Goal: Check status: Check status

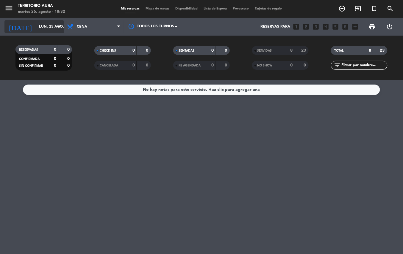
click at [61, 26] on icon "arrow_drop_down" at bounding box center [58, 26] width 7 height 7
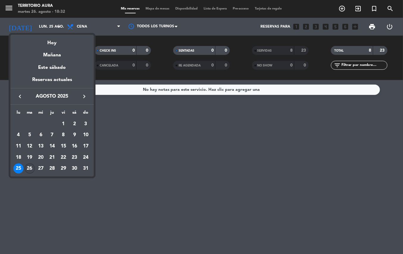
click at [29, 169] on div "26" at bounding box center [30, 169] width 10 height 10
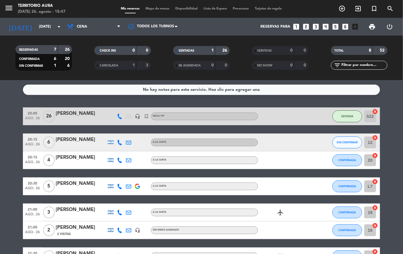
click at [314, 114] on div at bounding box center [319, 117] width 16 height 18
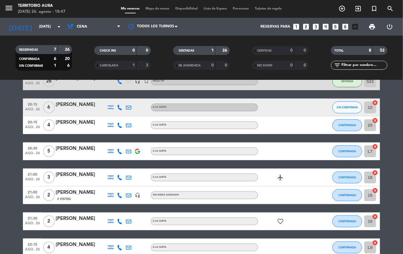
scroll to position [39, 0]
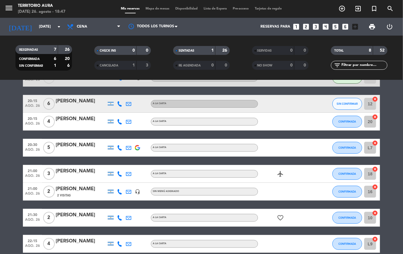
click at [281, 174] on icon "airplanemode_active" at bounding box center [279, 174] width 7 height 7
click at [319, 188] on div at bounding box center [319, 192] width 16 height 18
click at [280, 218] on icon "favorite_border" at bounding box center [279, 218] width 7 height 7
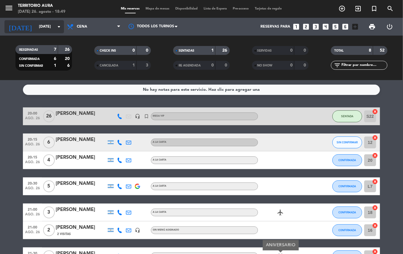
click at [54, 26] on input "[DATE]" at bounding box center [61, 27] width 50 height 10
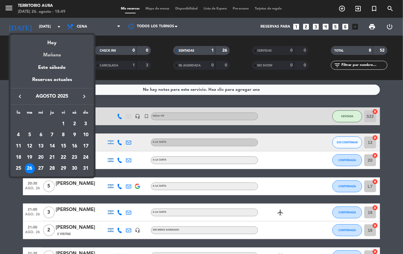
click at [48, 55] on div "Mañana" at bounding box center [51, 53] width 83 height 12
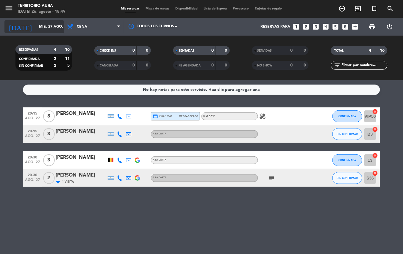
click at [39, 25] on input "mié. 27 ago." at bounding box center [61, 27] width 50 height 10
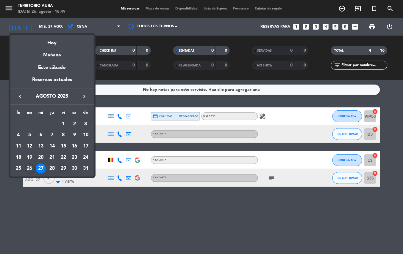
click at [65, 166] on div "29" at bounding box center [63, 169] width 10 height 10
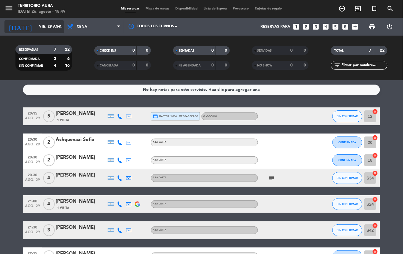
click at [61, 25] on icon "arrow_drop_down" at bounding box center [58, 26] width 7 height 7
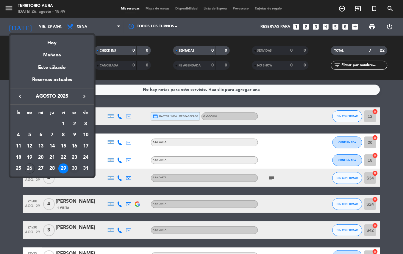
click at [74, 169] on div "30" at bounding box center [74, 169] width 10 height 10
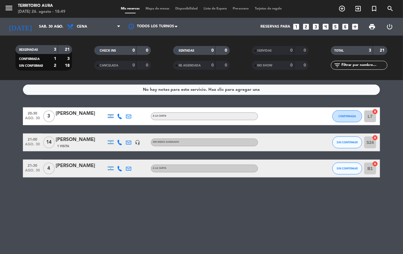
click at [51, 49] on div "3" at bounding box center [50, 49] width 12 height 7
click at [43, 26] on input "sáb. 30 ago." at bounding box center [61, 27] width 50 height 10
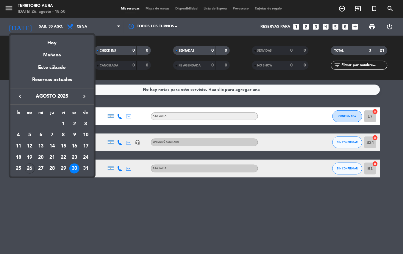
click at [32, 112] on th "ma" at bounding box center [29, 113] width 11 height 9
click at [52, 43] on div "Hoy" at bounding box center [51, 41] width 83 height 12
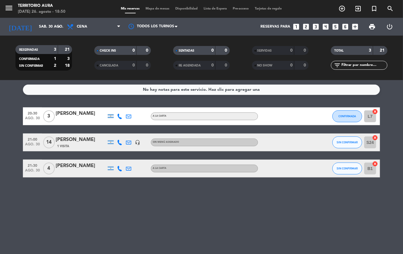
type input "[DATE]"
